Goal: Information Seeking & Learning: Understand process/instructions

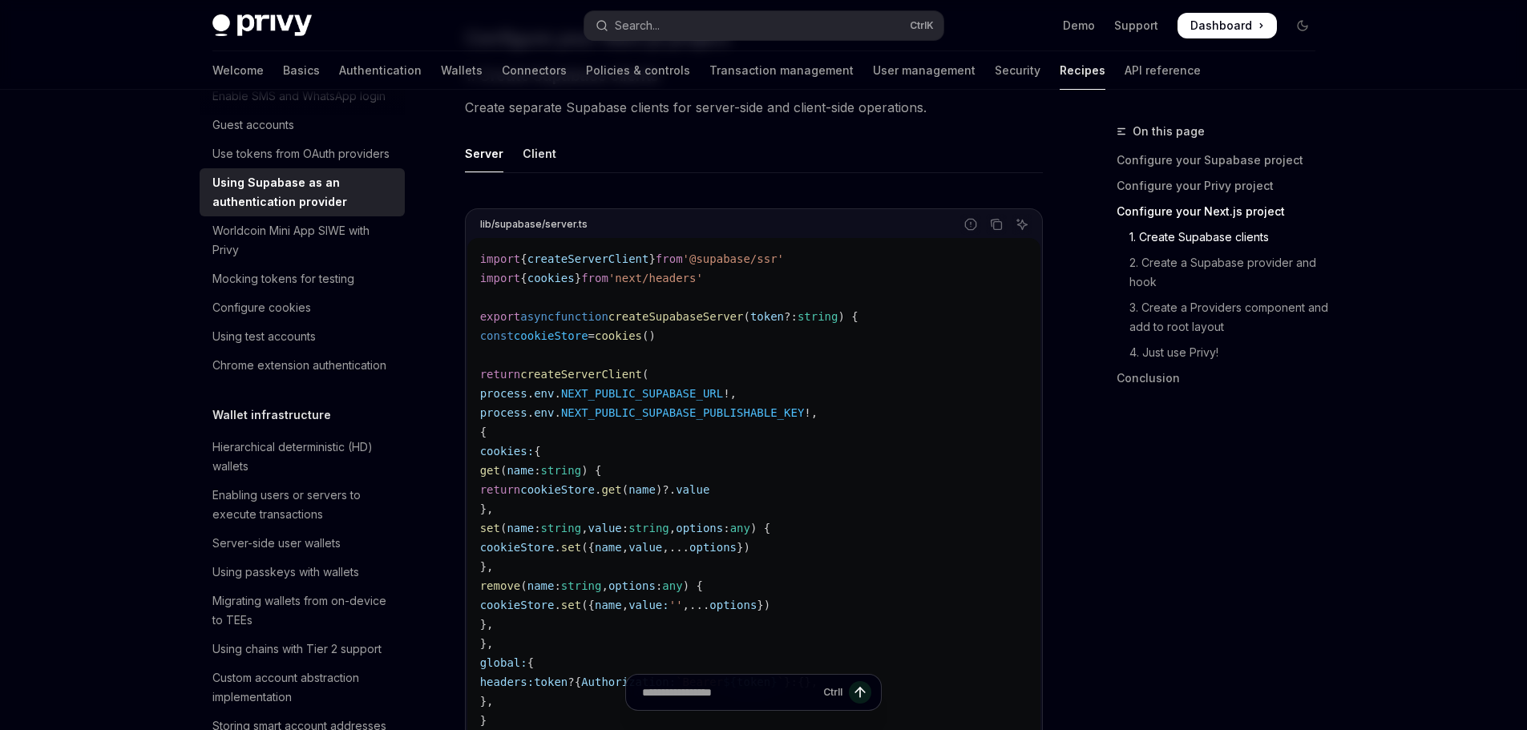
scroll to position [160, 0]
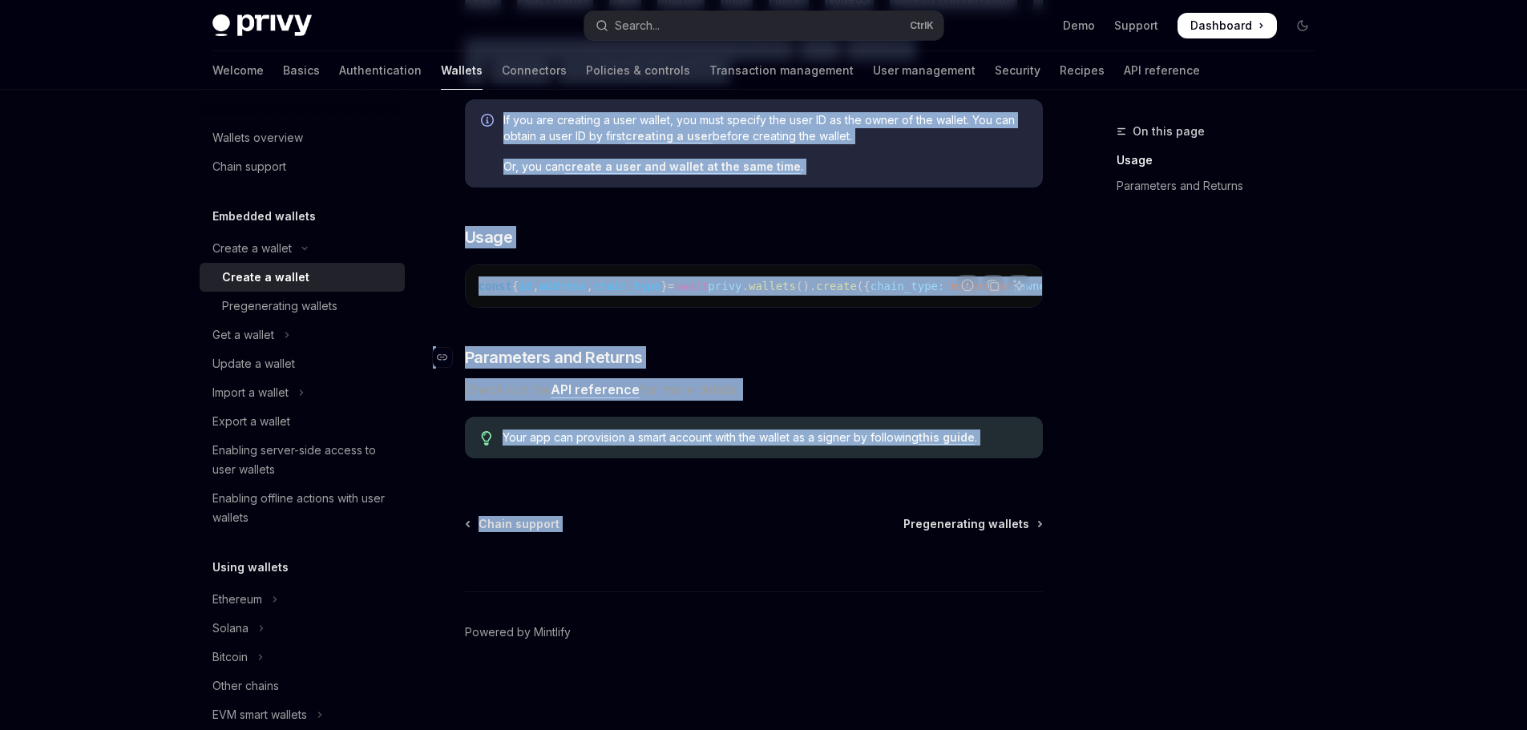
scroll to position [490, 0]
drag, startPoint x: 469, startPoint y: 127, endPoint x: 773, endPoint y: 486, distance: 469.7
click at [773, 486] on div "Create a wallet Create a wallet OpenAI Open in ChatGPT OpenAI Open in ChatGPT P…" at bounding box center [603, 190] width 885 height 1079
click at [772, 486] on div "Create a wallet Create a wallet OpenAI Open in ChatGPT OpenAI Open in ChatGPT P…" at bounding box center [603, 190] width 885 height 1079
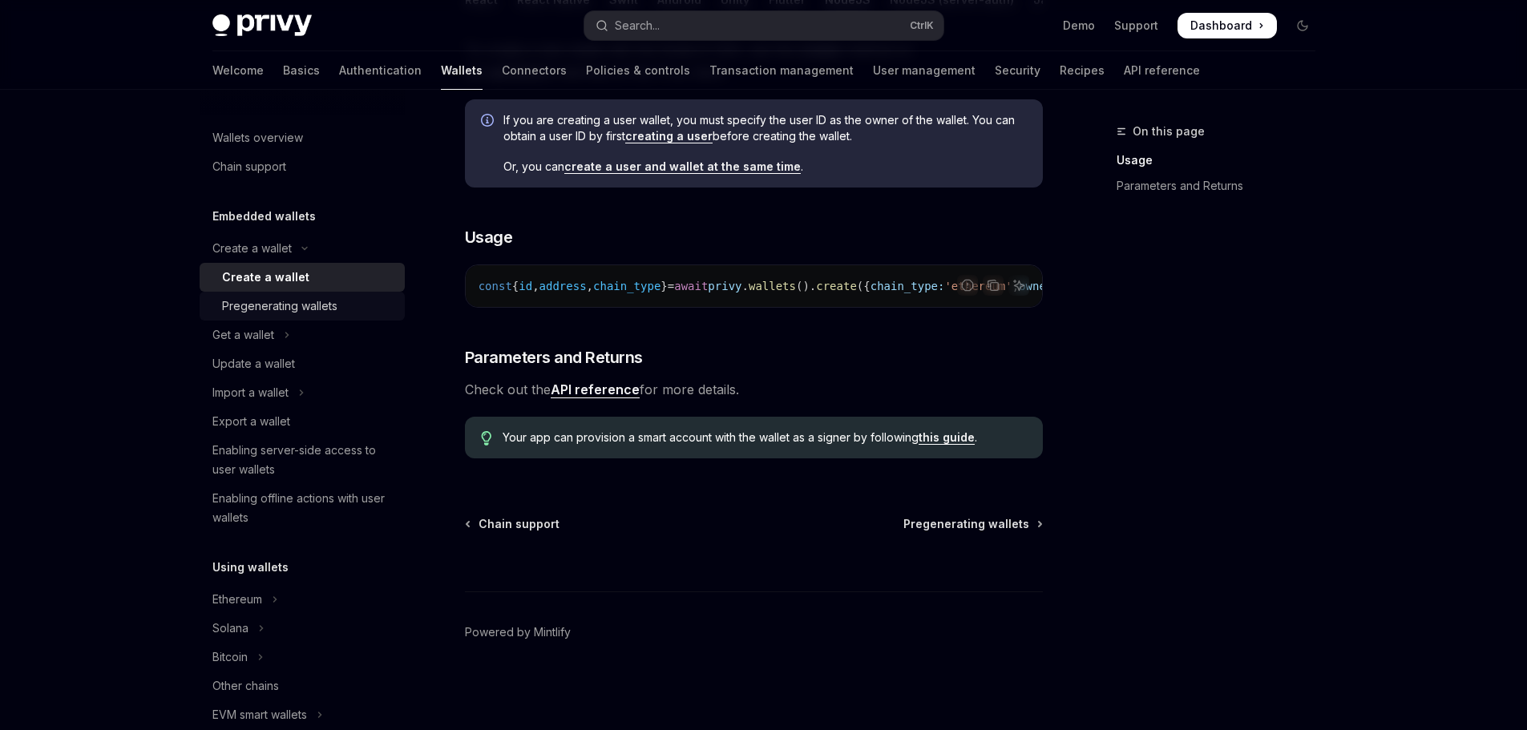
click at [307, 316] on link "Pregenerating wallets" at bounding box center [302, 306] width 205 height 29
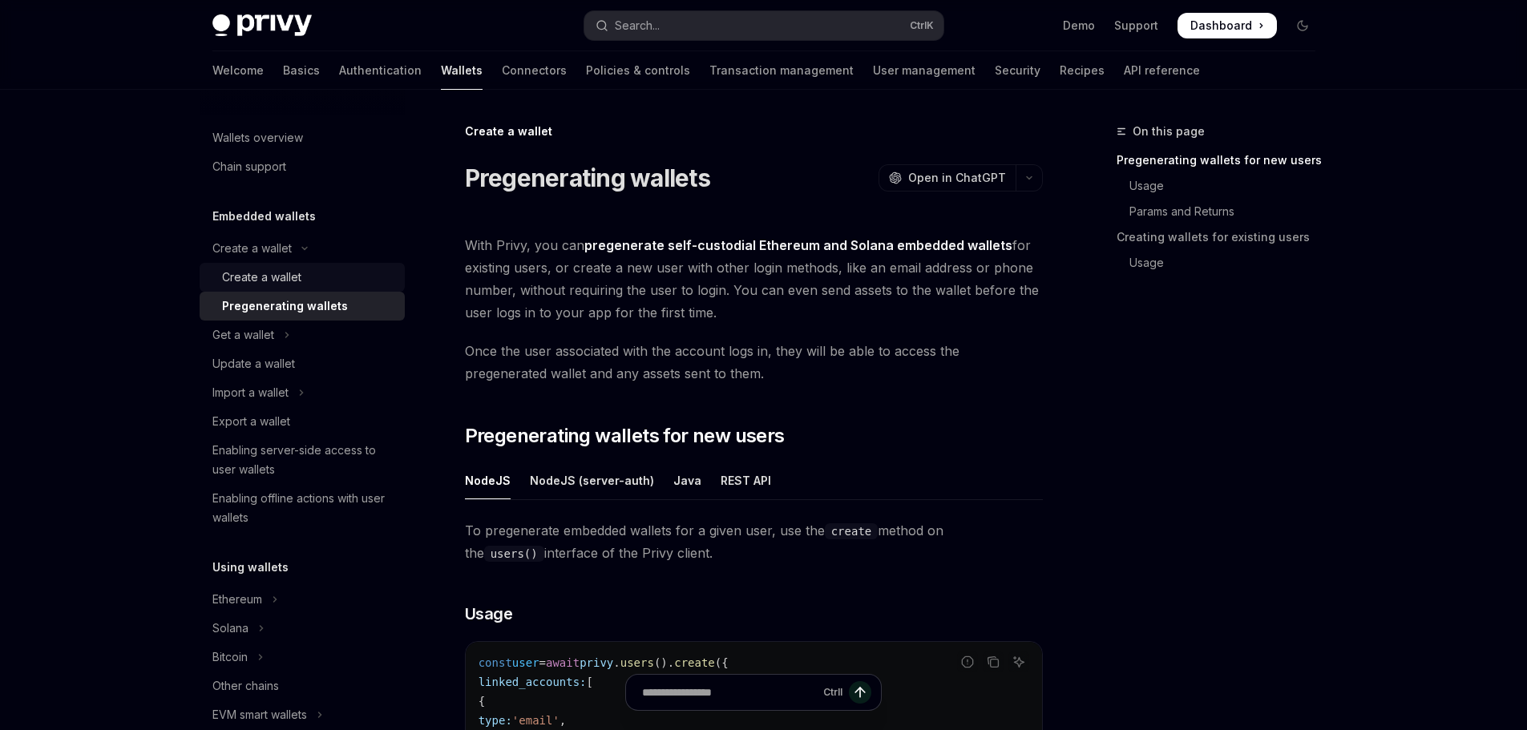
click at [304, 283] on div "Create a wallet" at bounding box center [308, 277] width 173 height 19
click at [297, 252] on button "Create a wallet" at bounding box center [302, 248] width 205 height 29
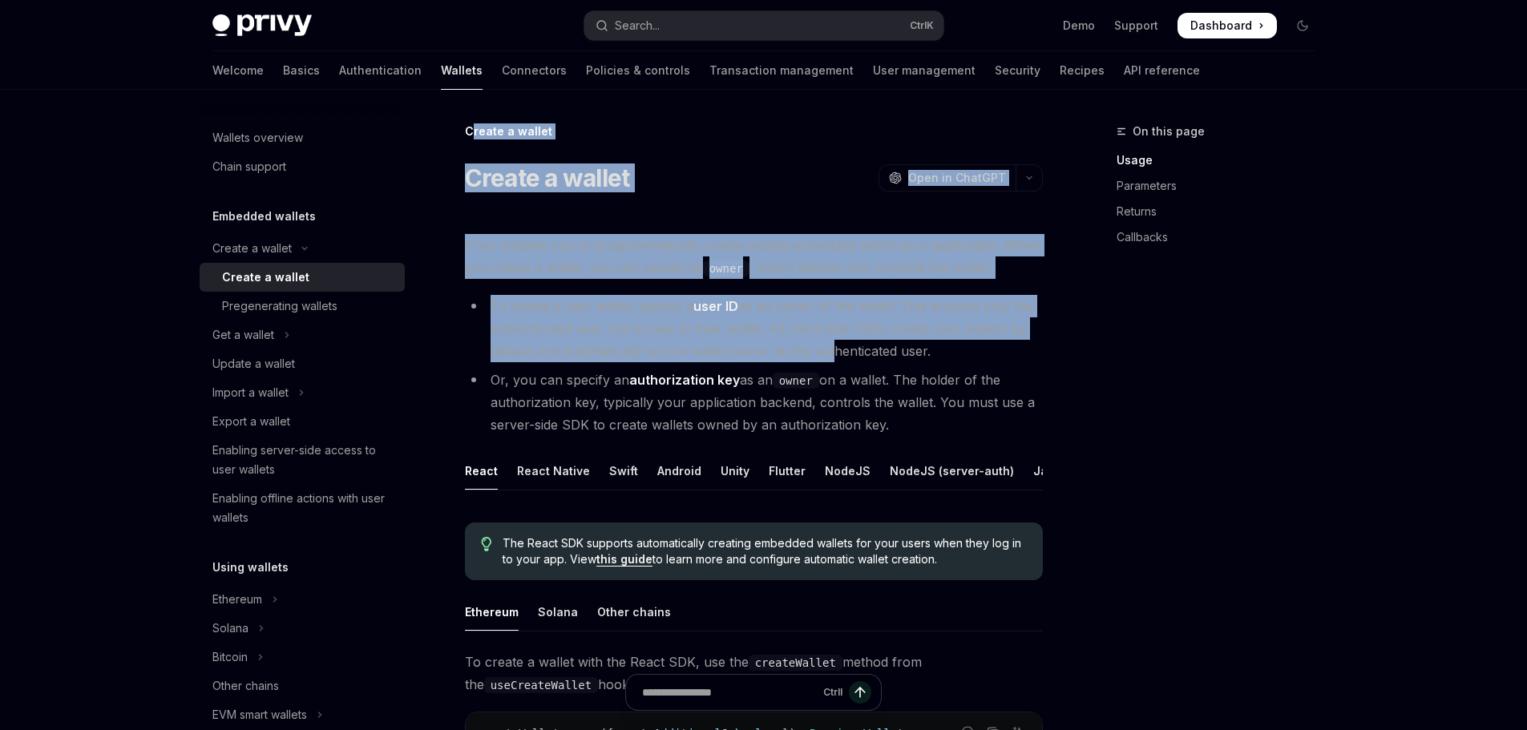
drag, startPoint x: 473, startPoint y: 123, endPoint x: 829, endPoint y: 361, distance: 427.6
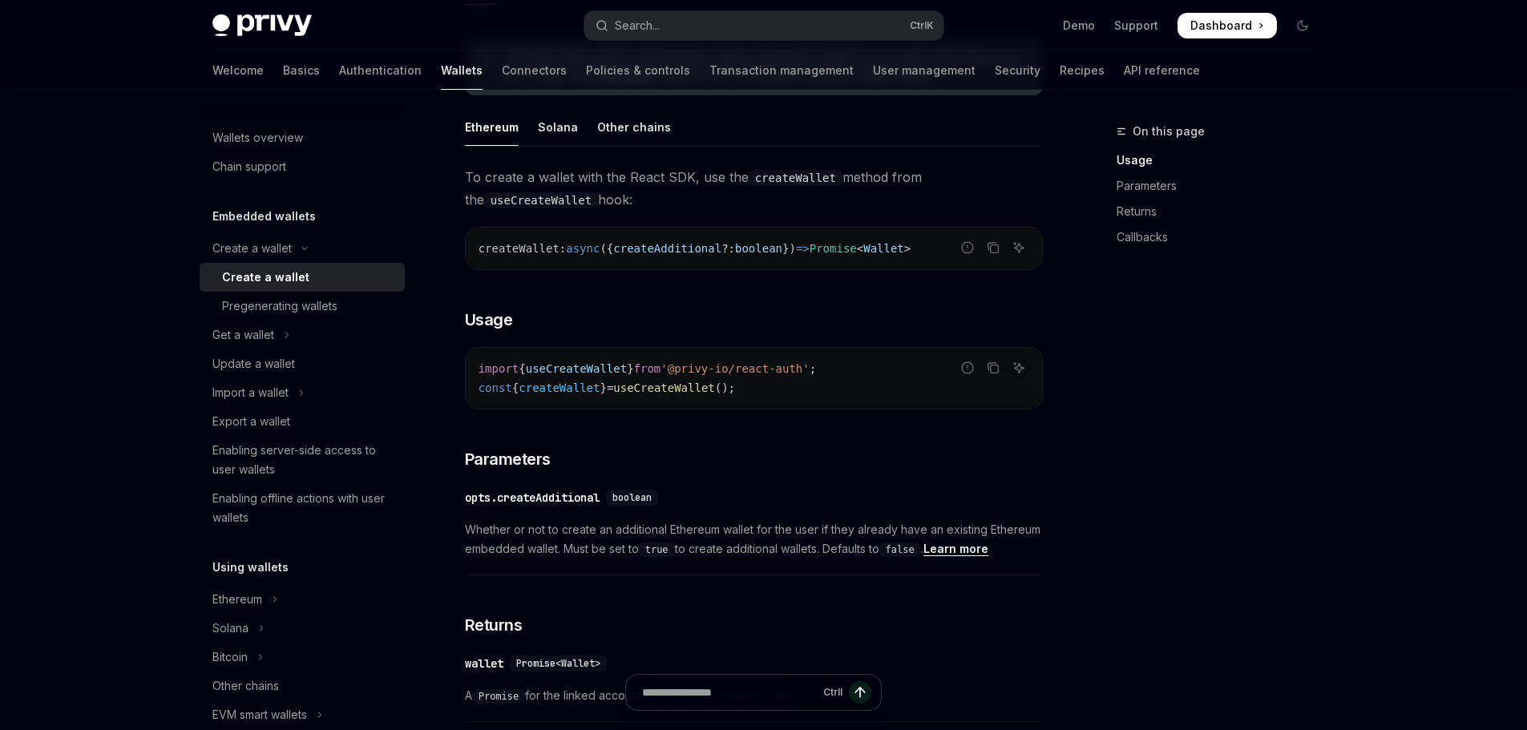
scroll to position [430, 0]
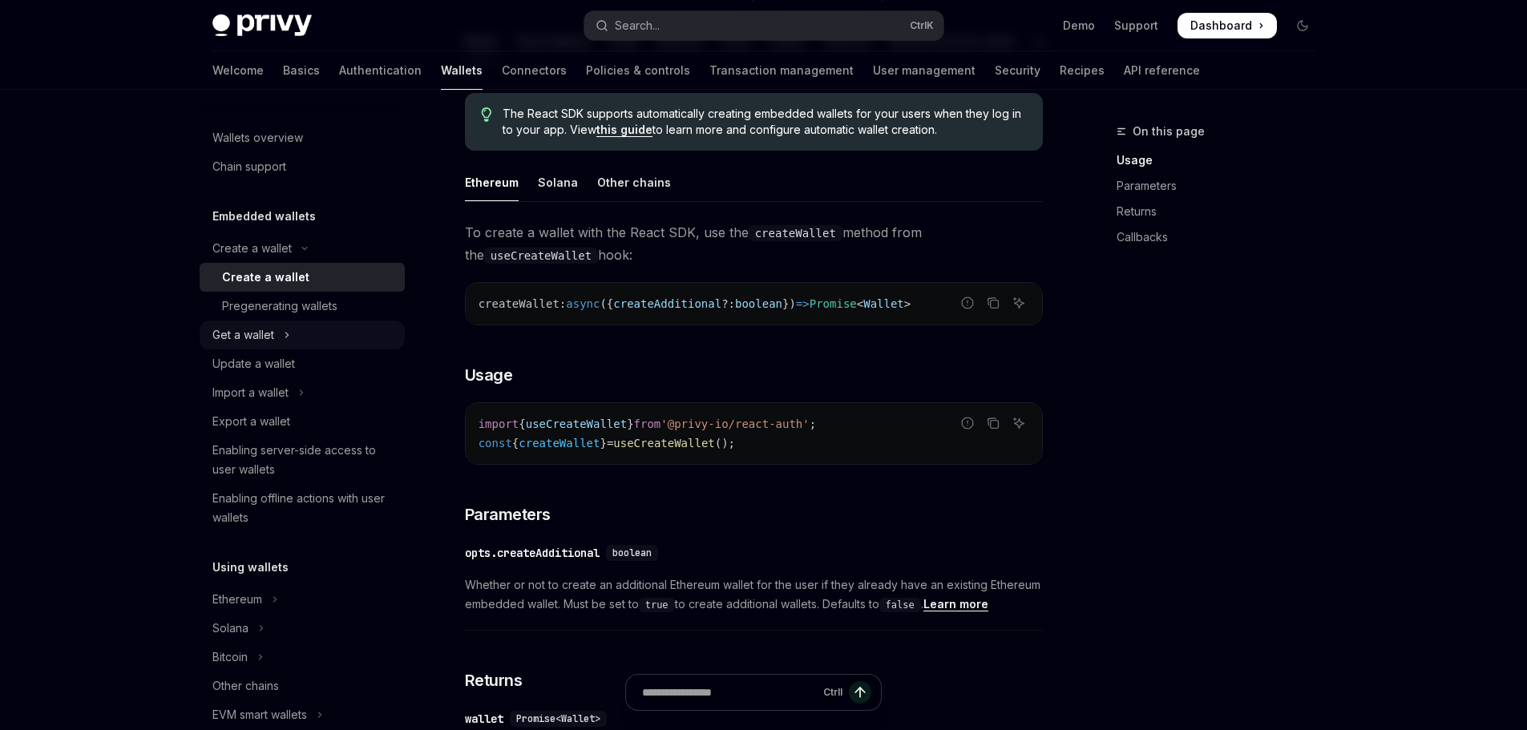
click at [284, 329] on icon "Toggle Get a wallet section" at bounding box center [287, 334] width 6 height 19
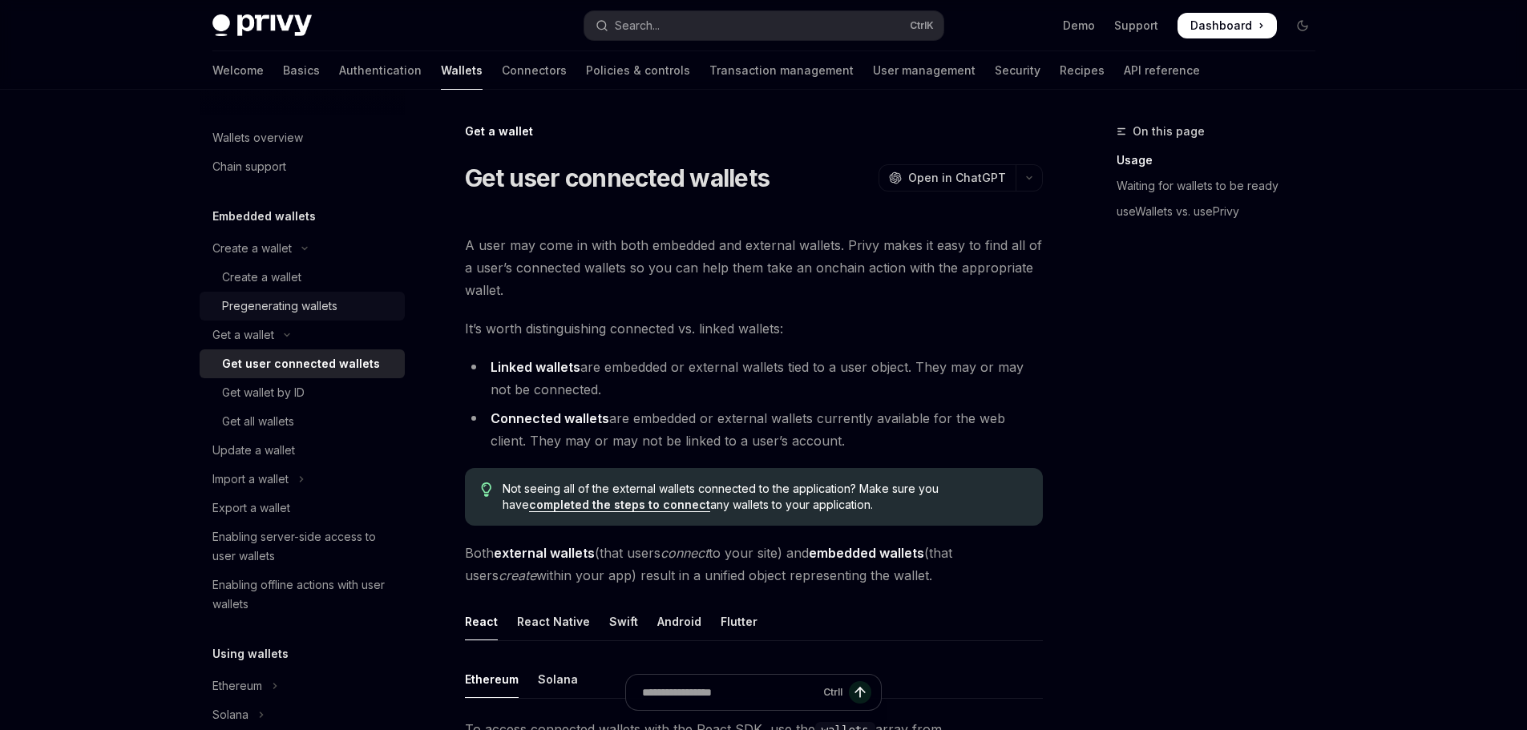
click at [284, 295] on link "Pregenerating wallets" at bounding box center [302, 306] width 205 height 29
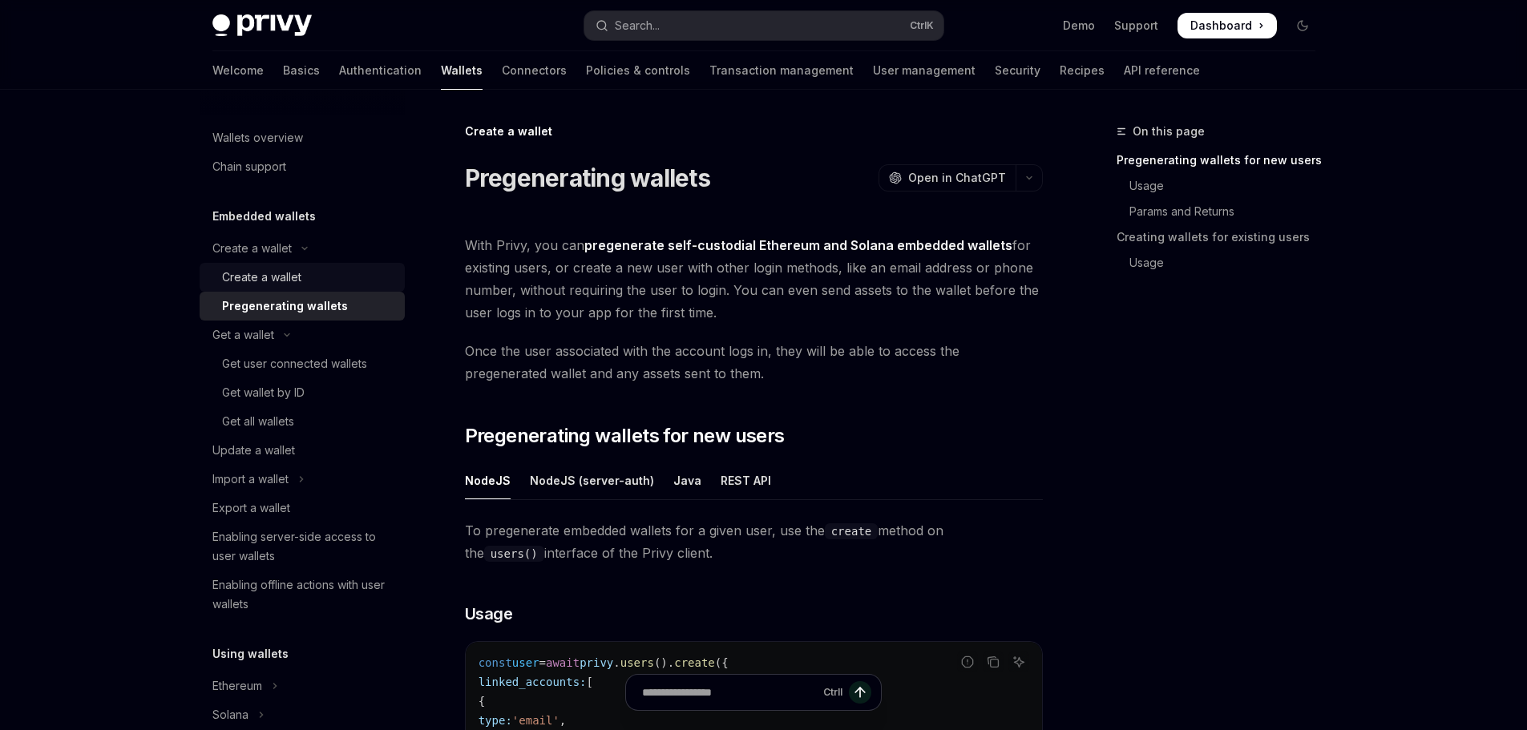
click at [284, 281] on div "Create a wallet" at bounding box center [261, 277] width 79 height 19
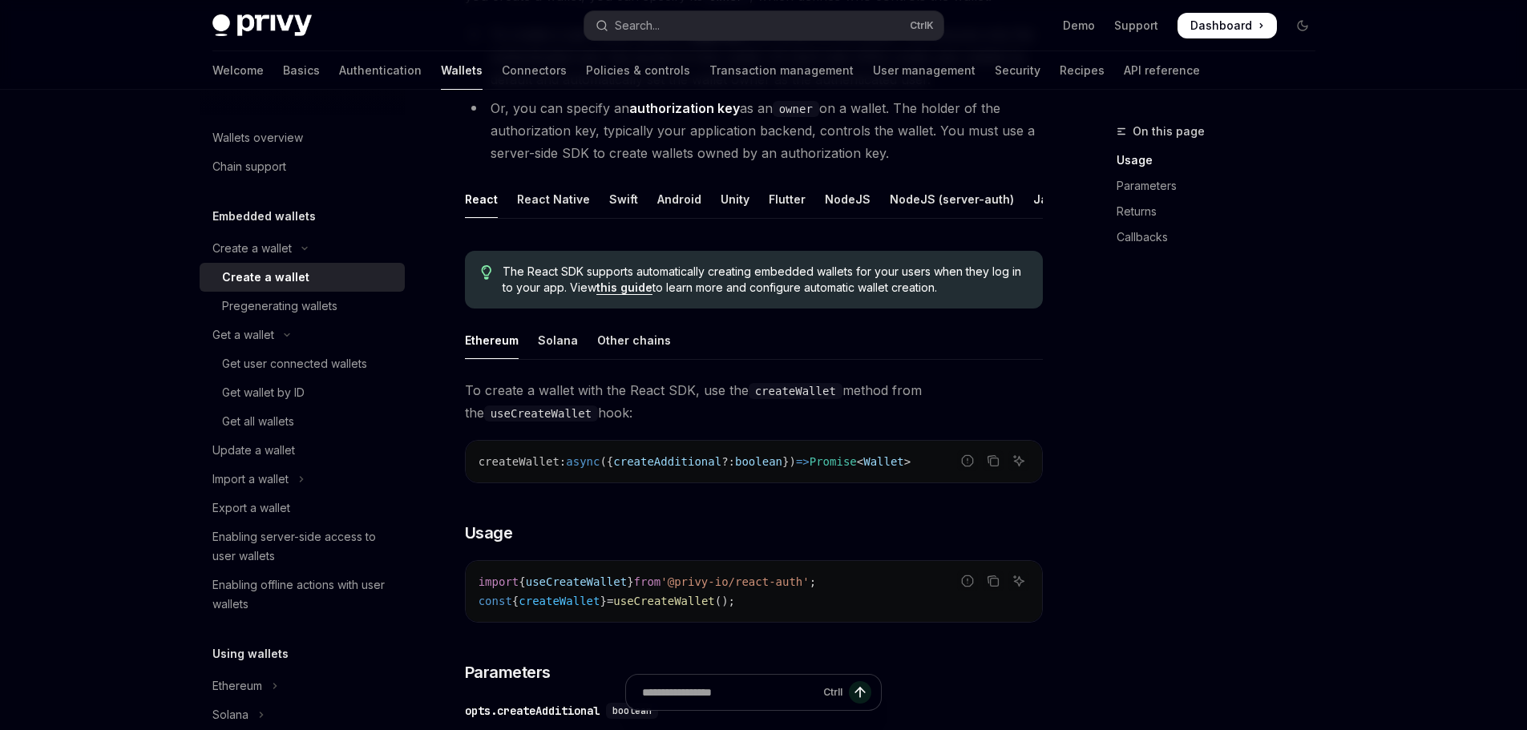
scroll to position [240, 0]
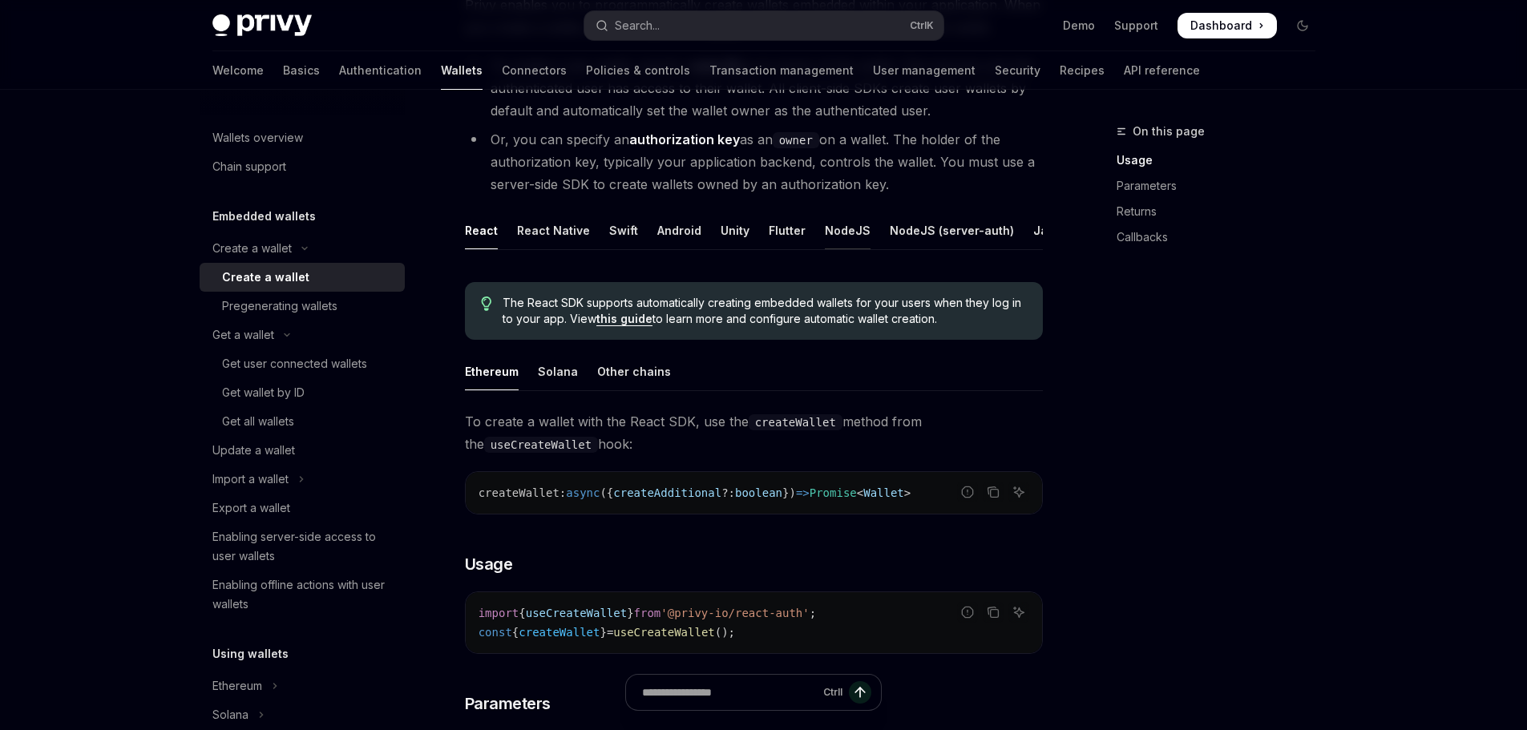
click at [831, 226] on div "NodeJS" at bounding box center [848, 231] width 46 height 38
type textarea "*"
